Goal: Task Accomplishment & Management: Complete application form

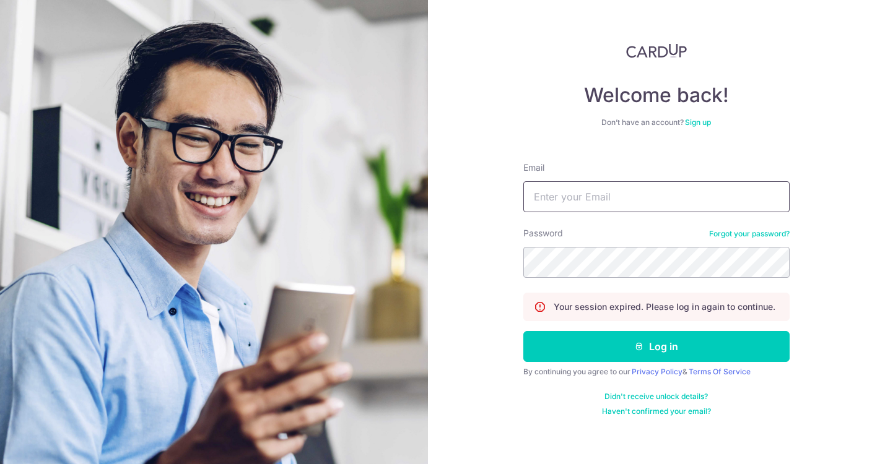
click at [607, 196] on input "Email" at bounding box center [656, 196] width 266 height 31
type input "aaron@grapevineconsulting.net"
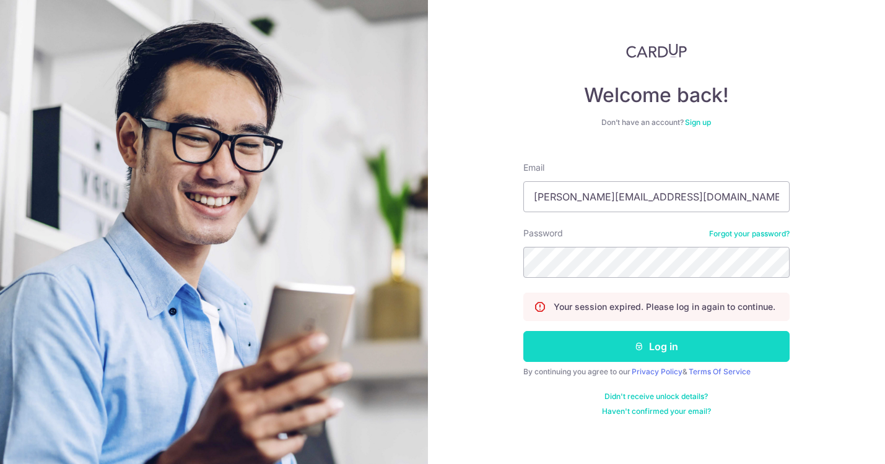
click at [638, 349] on icon "submit" at bounding box center [639, 347] width 10 height 10
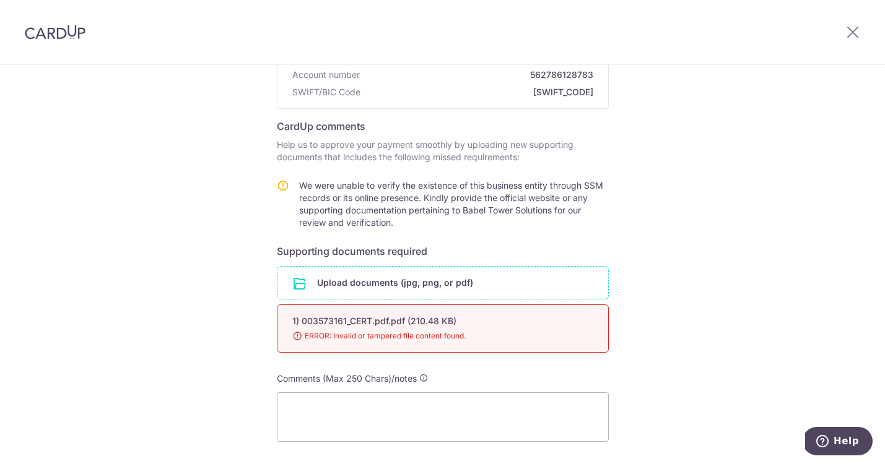
scroll to position [156, 0]
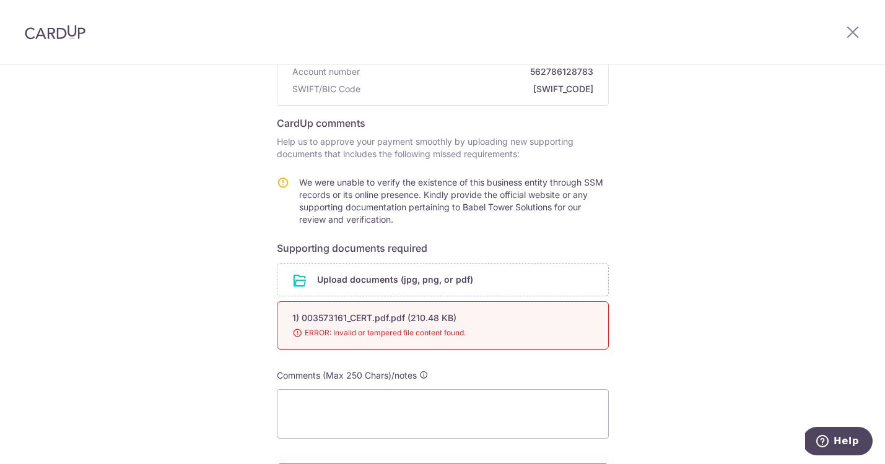
click at [533, 324] on div "1) 003573161_CERT.pdf.pdf (210.48 KB) 98% ERROR: Invalid or tampered file conte…" at bounding box center [443, 325] width 332 height 48
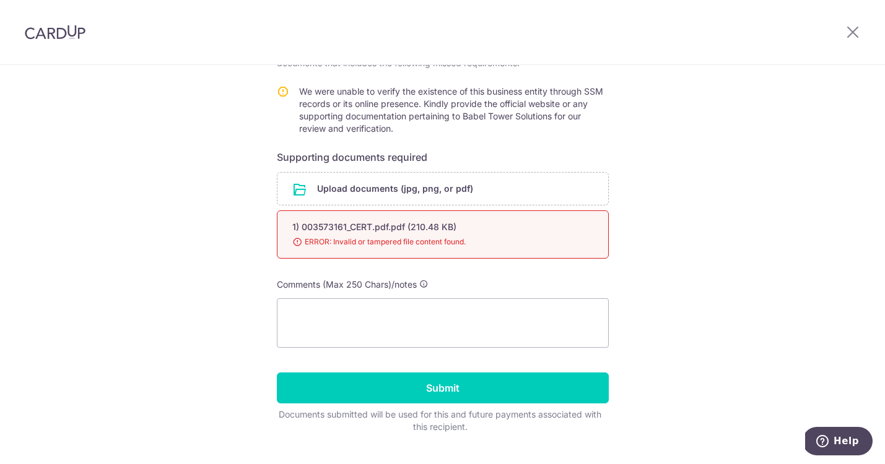
click at [428, 244] on span "ERROR: Invalid or tampered file content found." at bounding box center [427, 242] width 271 height 12
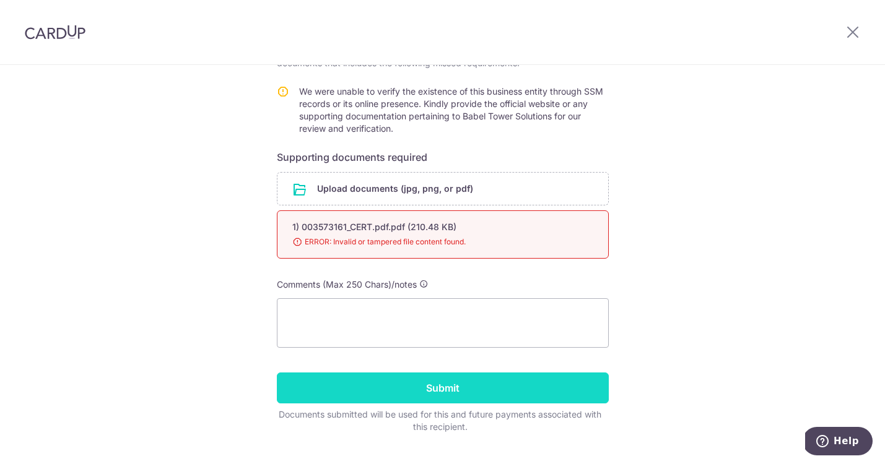
click at [391, 386] on input "Submit" at bounding box center [443, 388] width 332 height 31
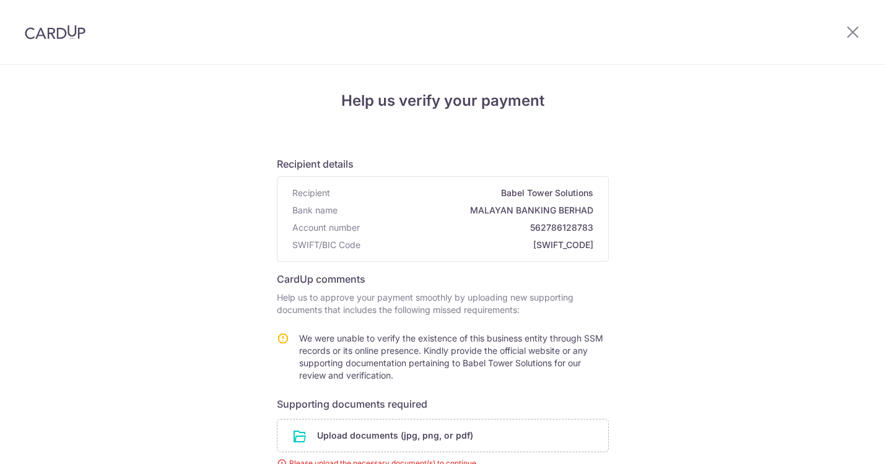
scroll to position [233, 0]
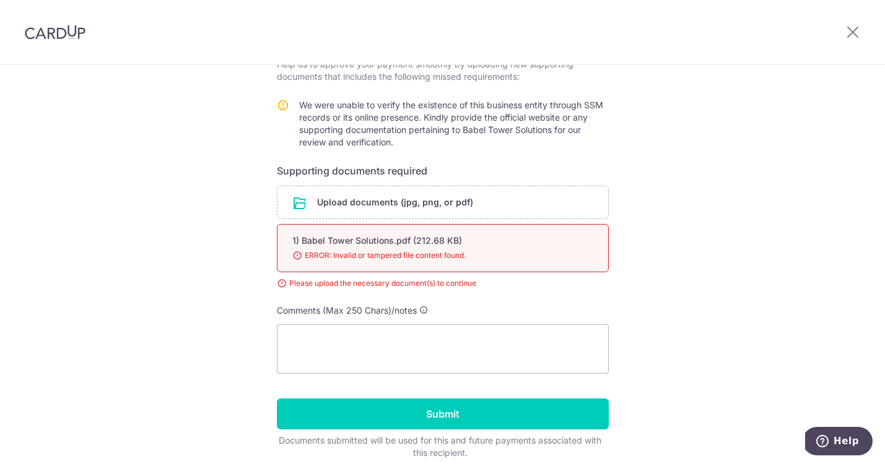
click at [372, 254] on span "ERROR: Invalid or tampered file content found." at bounding box center [427, 255] width 271 height 12
click at [345, 243] on div "1) Babel Tower Solutions.pdf (212.68 KB)" at bounding box center [427, 241] width 271 height 12
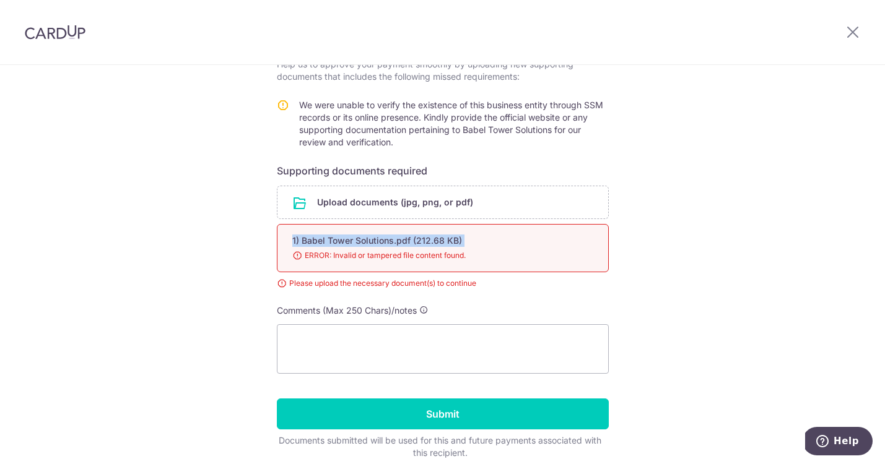
click at [345, 243] on div "1) Babel Tower Solutions.pdf (212.68 KB)" at bounding box center [427, 241] width 271 height 12
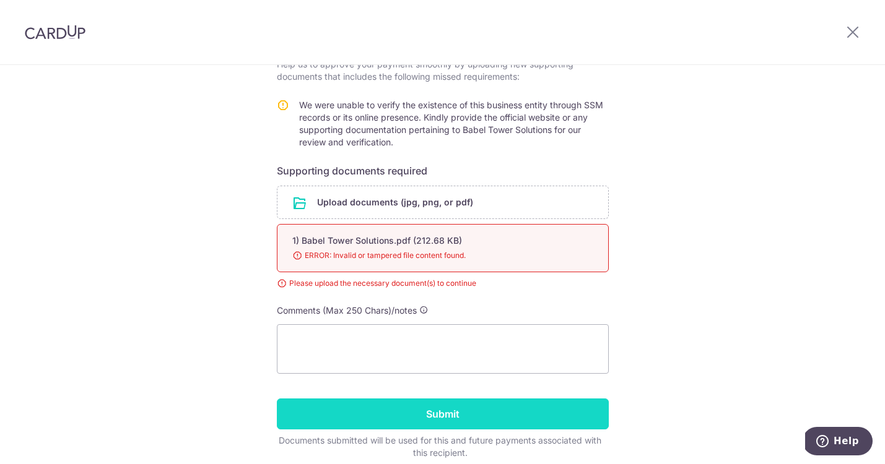
click at [397, 403] on input "Submit" at bounding box center [443, 414] width 332 height 31
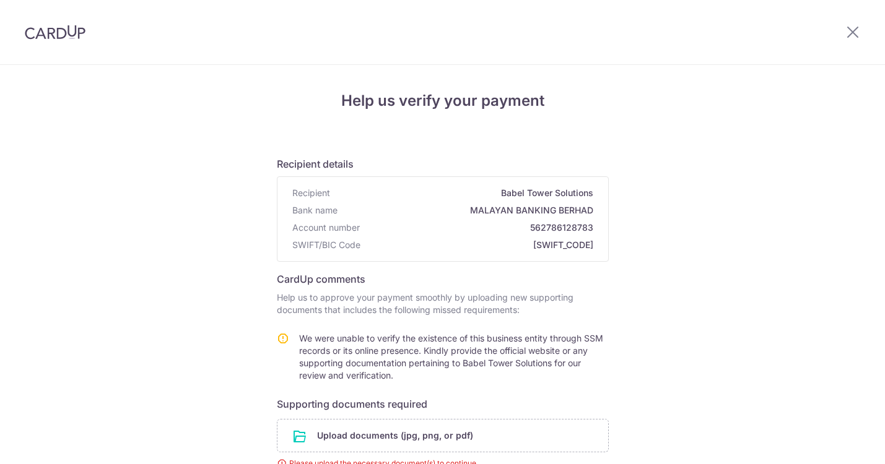
scroll to position [233, 0]
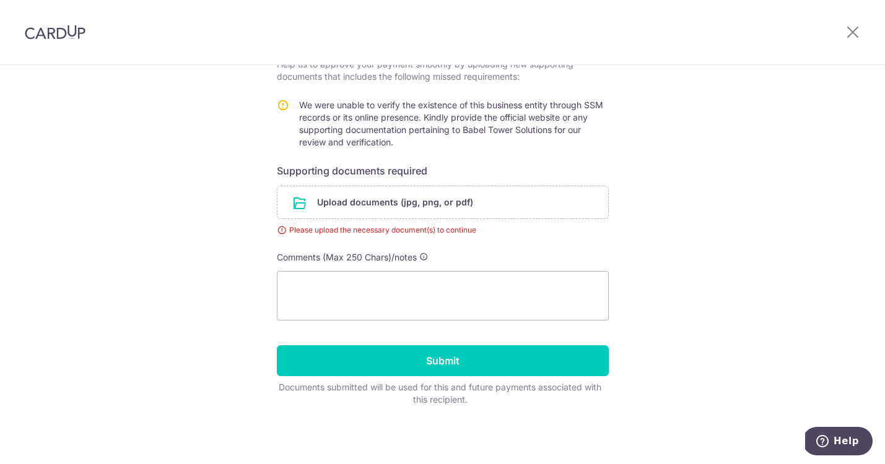
click at [673, 289] on div "Help us verify your payment Recipient details Recipient Babel Tower Solutions B…" at bounding box center [442, 148] width 885 height 633
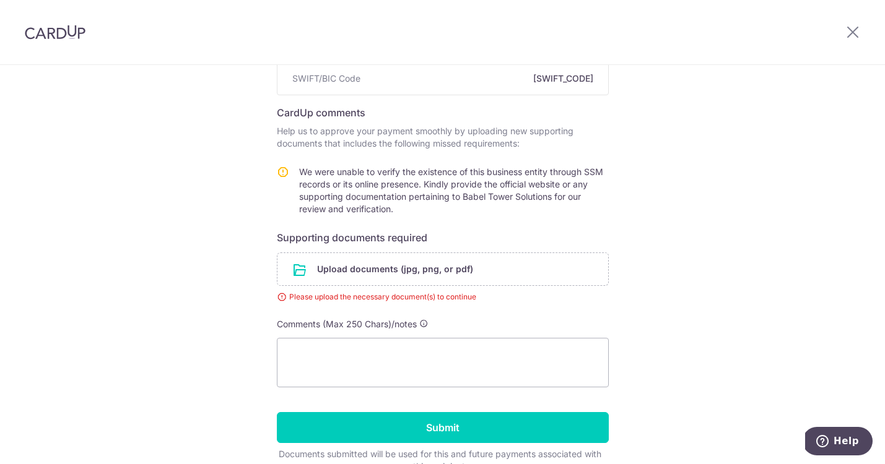
scroll to position [173, 0]
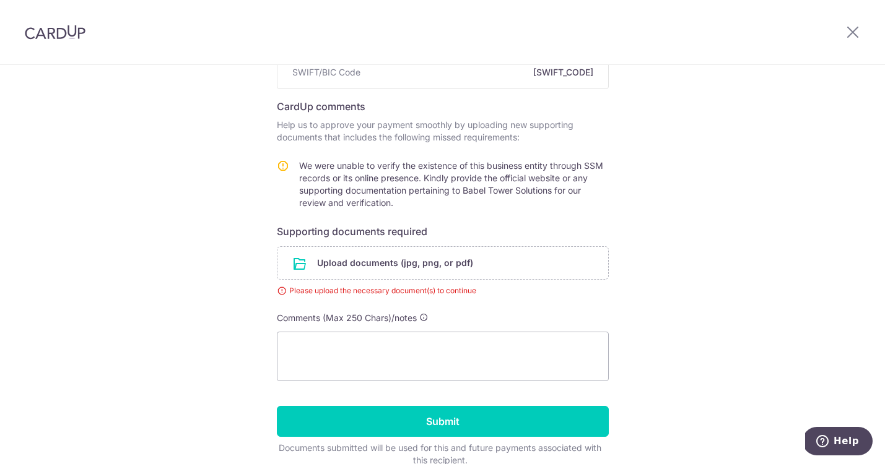
click at [378, 292] on div "Please upload the necessary document(s) to continue" at bounding box center [443, 291] width 332 height 12
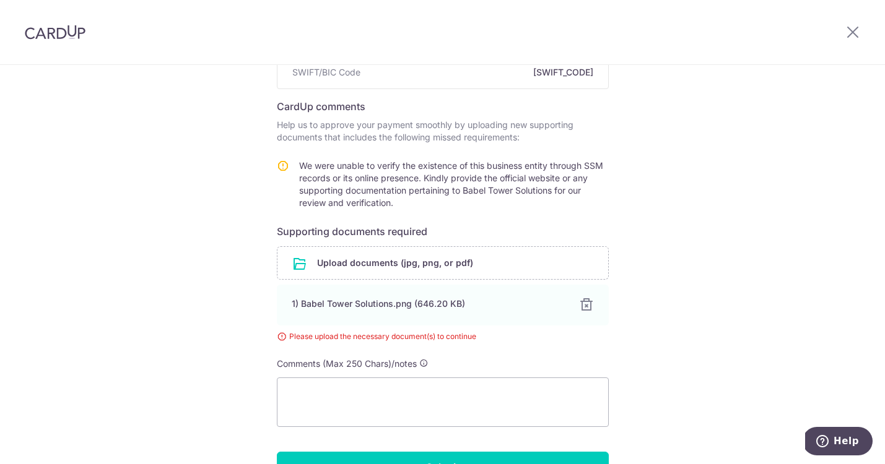
scroll to position [241, 0]
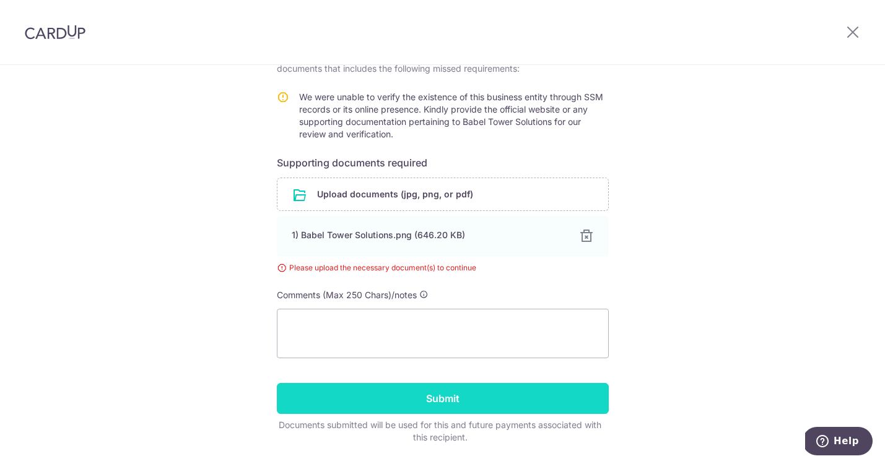
click at [467, 404] on input "Submit" at bounding box center [443, 398] width 332 height 31
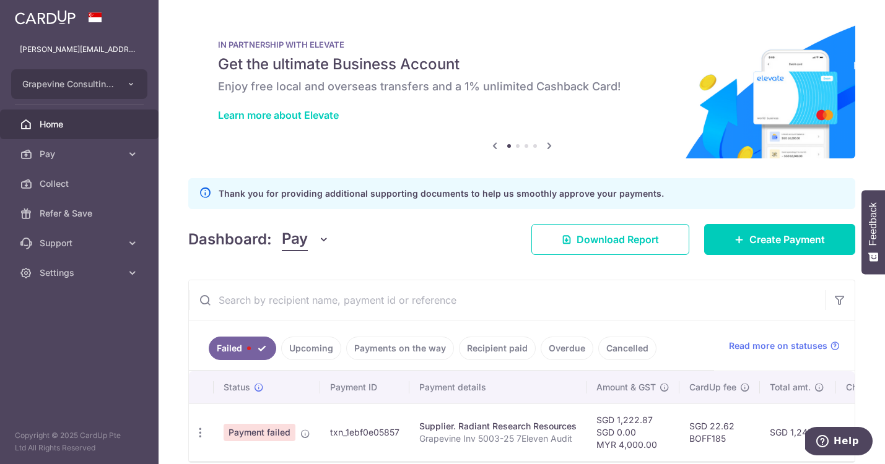
scroll to position [57, 0]
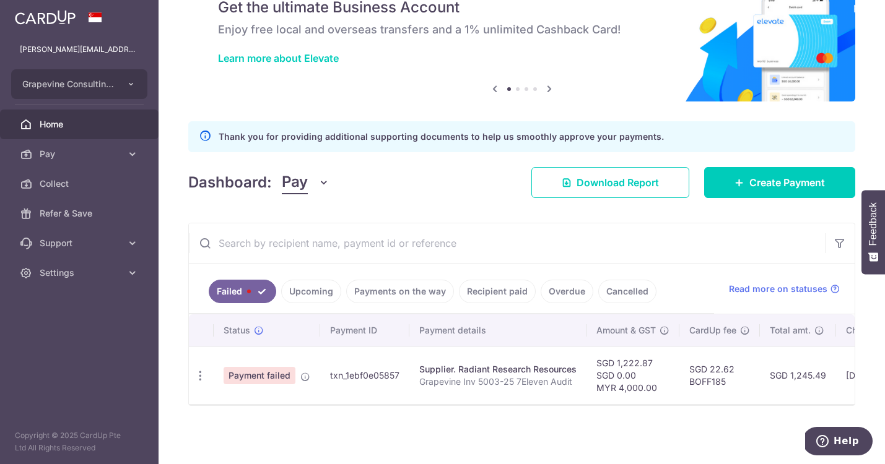
click at [308, 297] on link "Upcoming" at bounding box center [311, 292] width 60 height 24
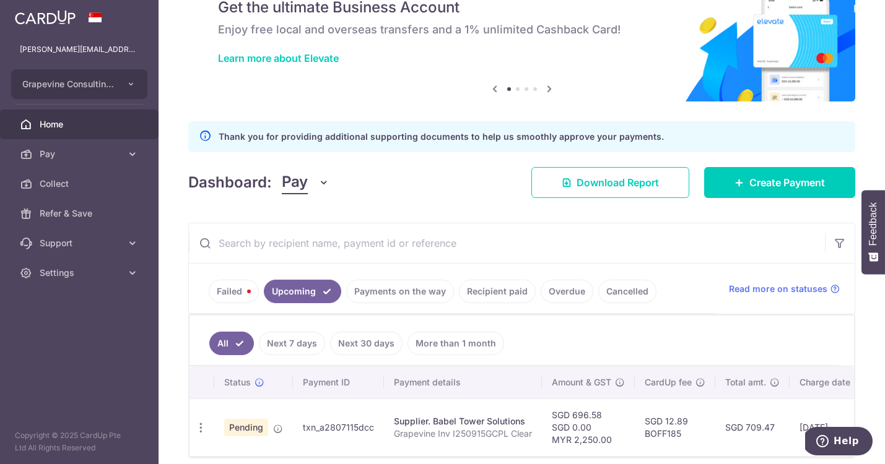
scroll to position [110, 0]
